Goal: Check status

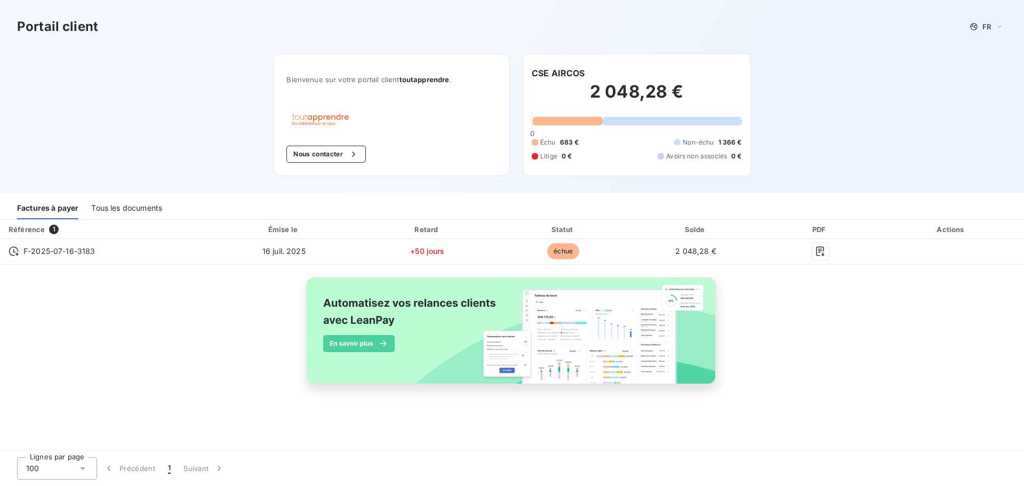
click at [175, 358] on div "Référence 1 Émise le Retard Statut Solde PDF Actions F-2025-07-16-3183 [DATE] +…" at bounding box center [512, 314] width 1024 height 189
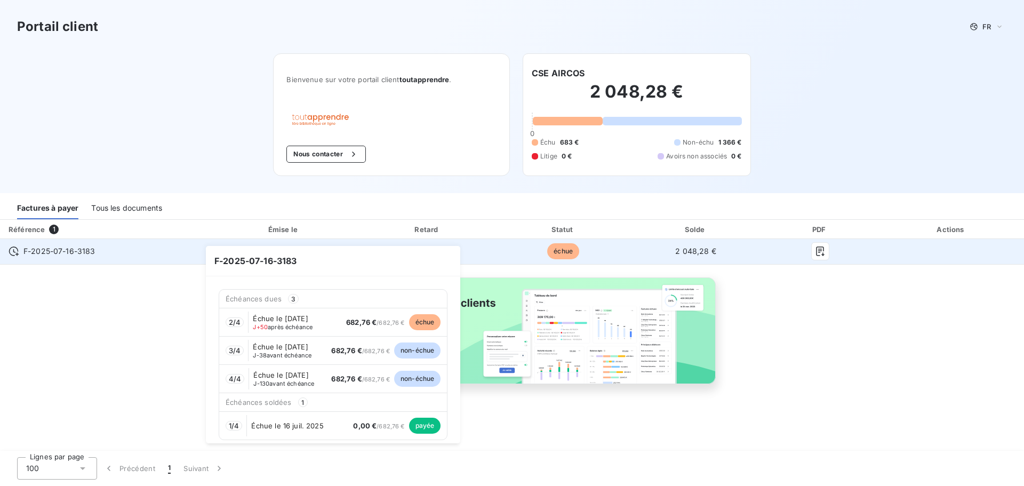
click at [56, 254] on span "F-2025-07-16-3183" at bounding box center [59, 251] width 72 height 11
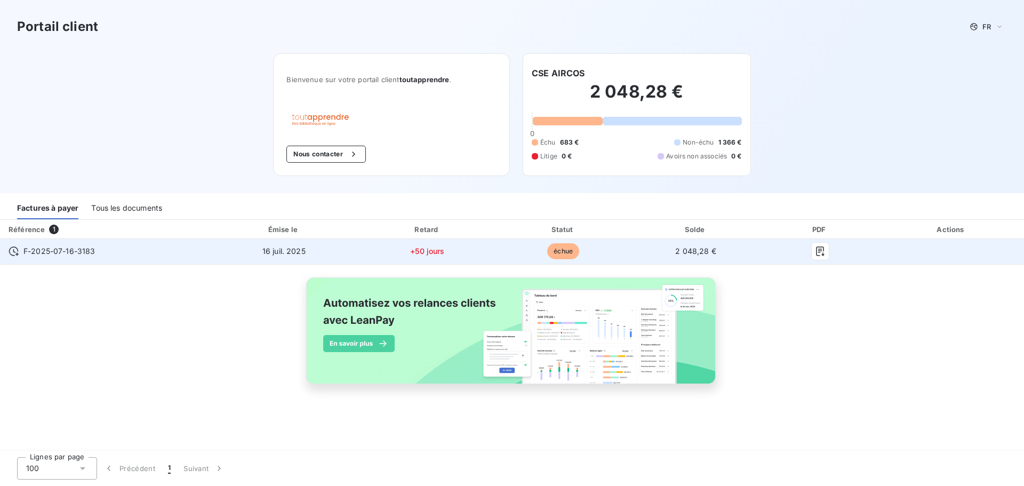
click at [174, 262] on td "F-2025-07-16-3183" at bounding box center [104, 252] width 209 height 26
click at [565, 250] on span "échue" at bounding box center [563, 251] width 32 height 16
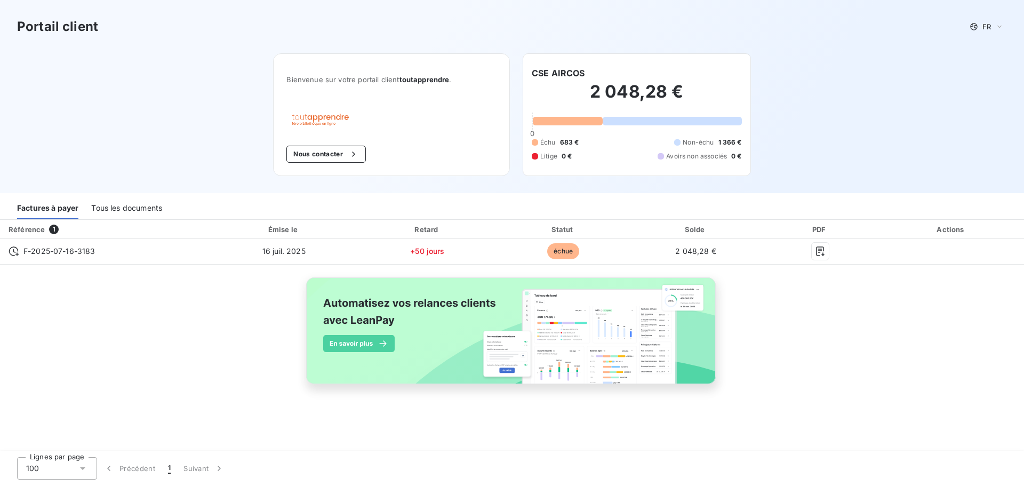
click at [47, 208] on div "Factures à payer" at bounding box center [47, 208] width 61 height 22
click at [123, 209] on div "Tous les documents" at bounding box center [126, 208] width 71 height 22
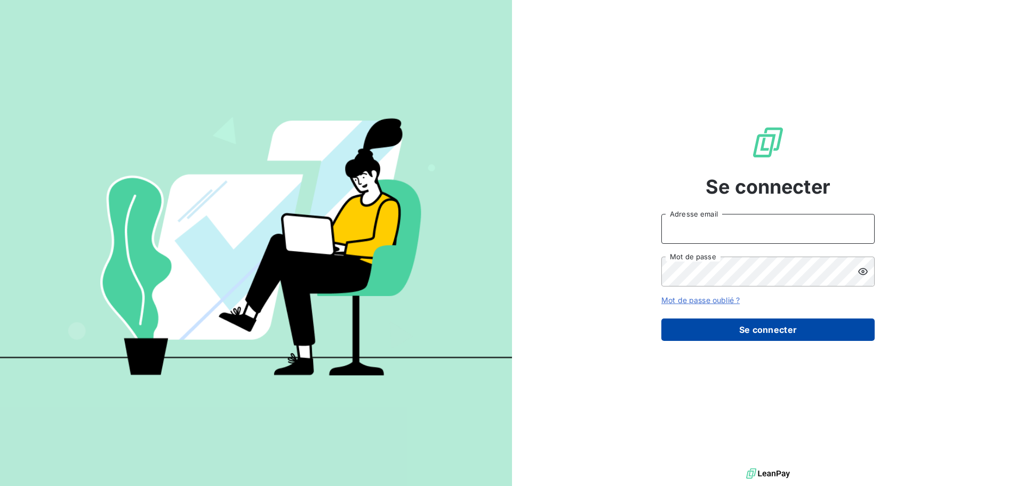
type input "[PERSON_NAME][EMAIL_ADDRESS][DOMAIN_NAME]"
click at [816, 328] on button "Se connecter" at bounding box center [767, 329] width 213 height 22
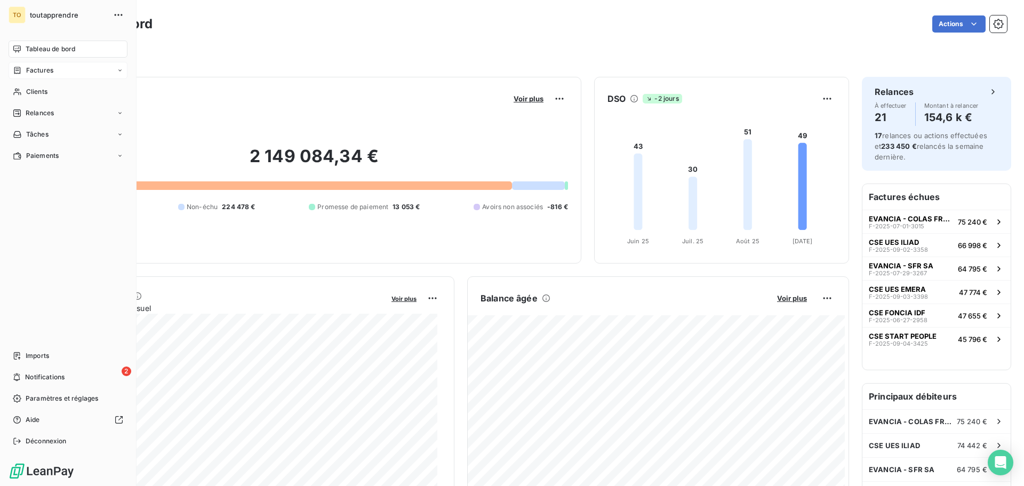
click at [38, 71] on span "Factures" at bounding box center [39, 71] width 27 height 10
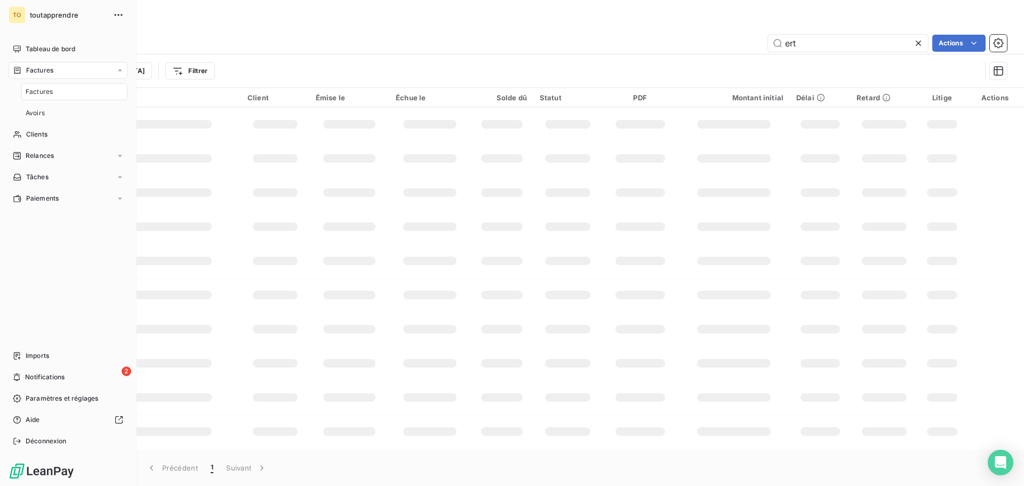
click at [46, 89] on span "Factures" at bounding box center [39, 92] width 27 height 10
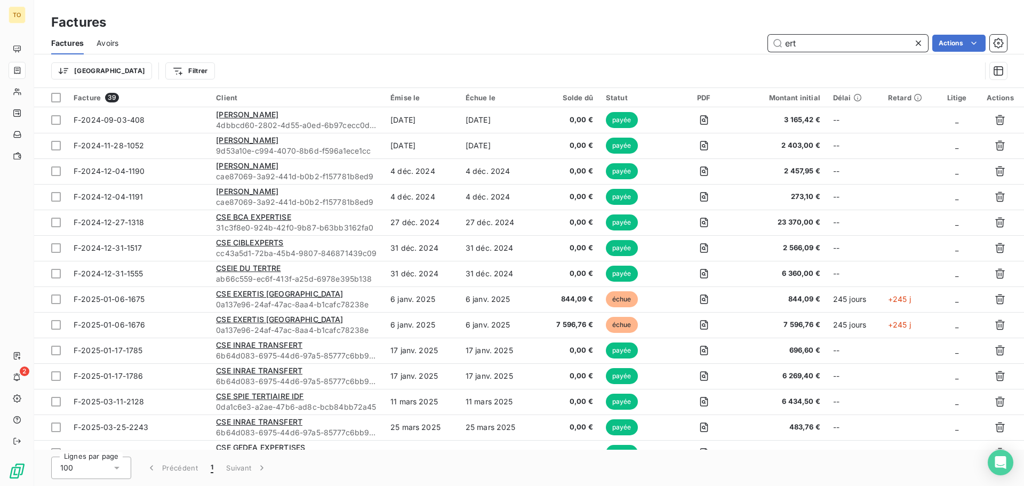
drag, startPoint x: 820, startPoint y: 43, endPoint x: 769, endPoint y: 50, distance: 51.7
click at [769, 50] on input "ert" at bounding box center [848, 43] width 160 height 17
type input "3183"
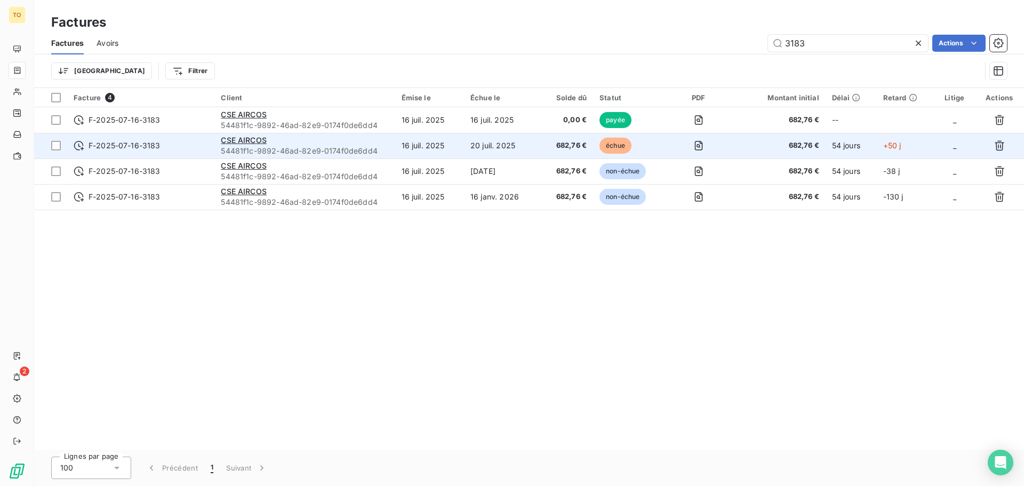
click at [622, 141] on span "échue" at bounding box center [616, 146] width 32 height 16
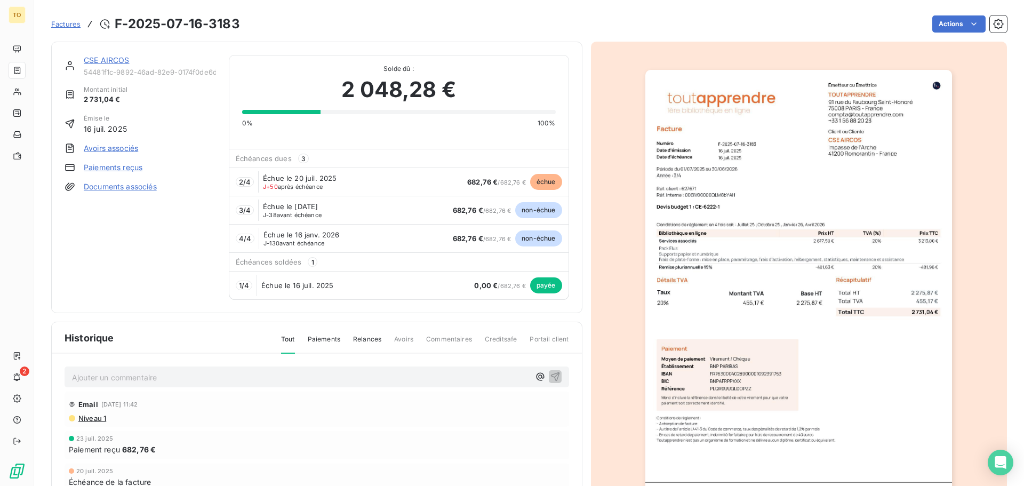
click at [545, 184] on span "échue" at bounding box center [546, 182] width 32 height 16
click at [402, 189] on div "2 / 4 Échue le 20 juil. 2025 J+50 après échéance 682,76 € / 682,76 € échue" at bounding box center [398, 181] width 339 height 28
click at [500, 183] on span "682,76 € / 682,76 €" at bounding box center [496, 182] width 59 height 7
click at [291, 184] on span "J+50 après échéance" at bounding box center [293, 186] width 60 height 6
click at [143, 450] on span "682,76 €" at bounding box center [139, 449] width 34 height 11
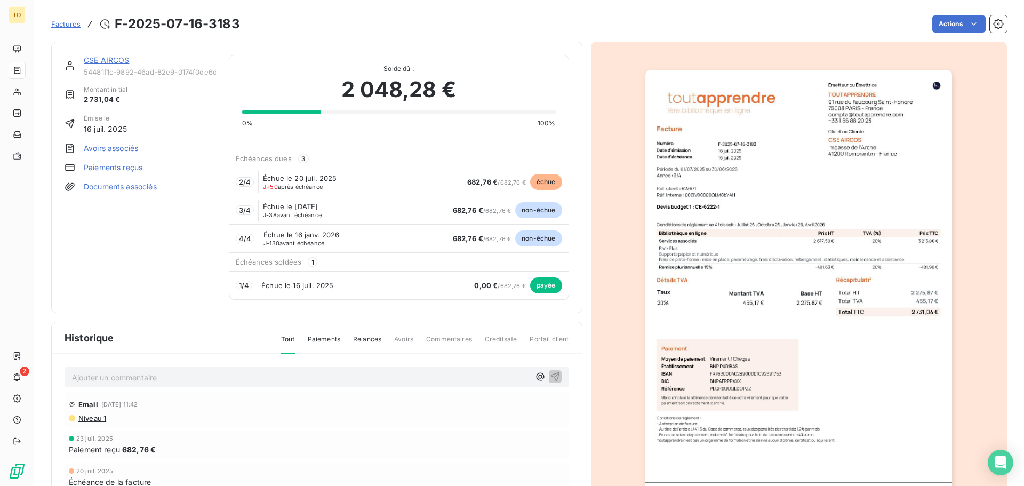
scroll to position [1, 0]
